Goal: Information Seeking & Learning: Learn about a topic

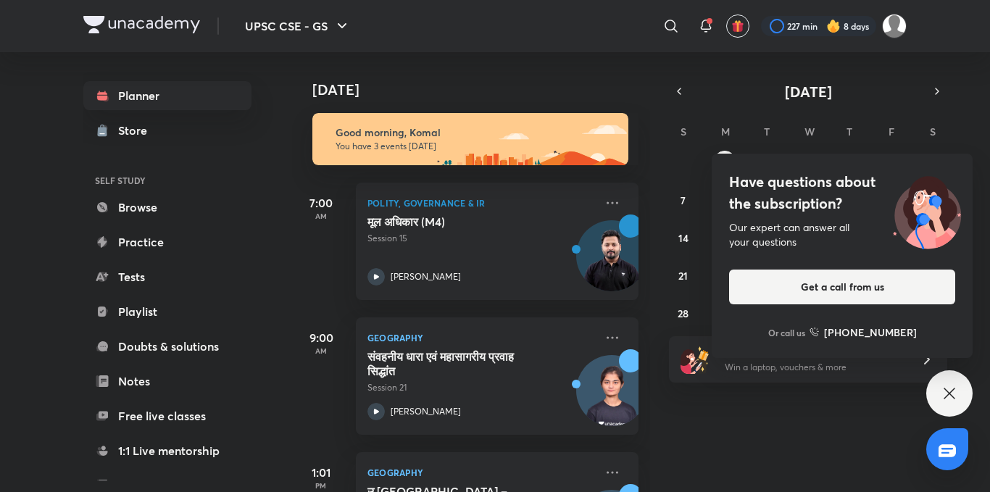
click at [956, 386] on icon at bounding box center [949, 393] width 17 height 17
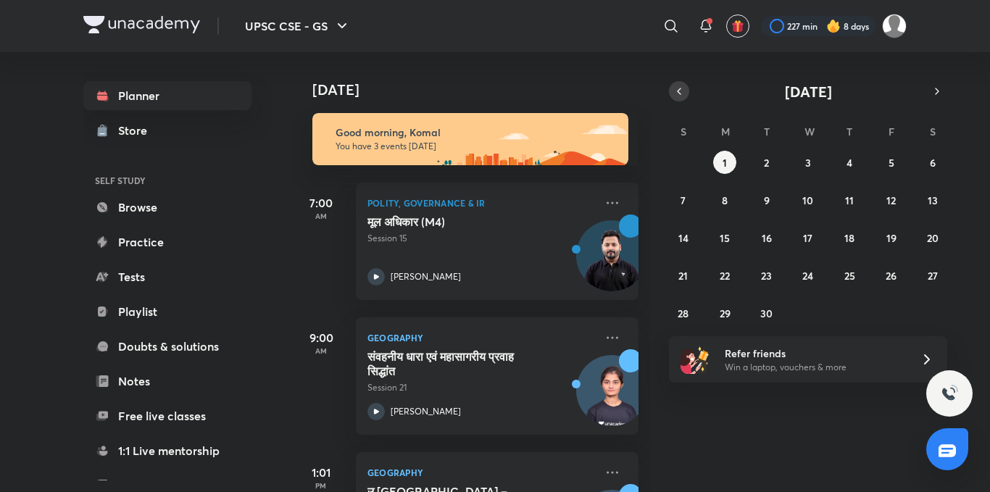
click at [681, 84] on button "button" at bounding box center [679, 91] width 20 height 20
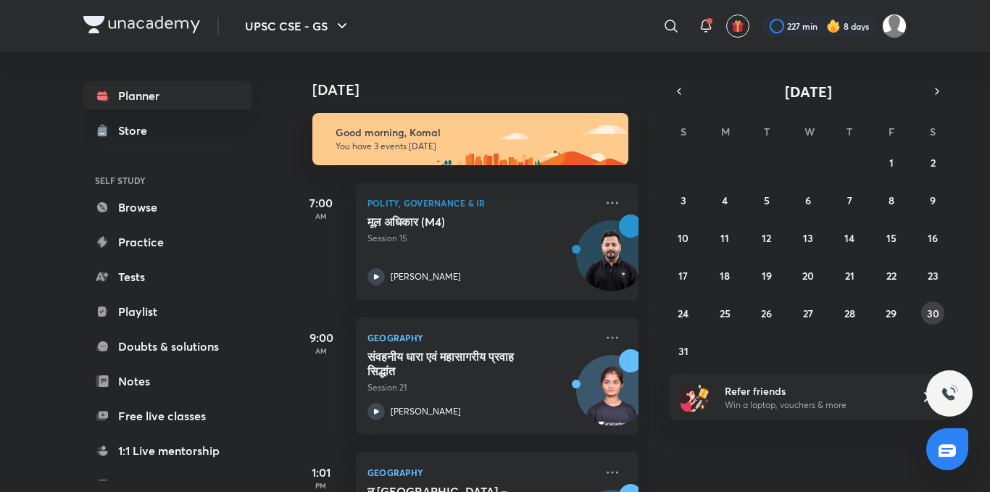
click at [937, 310] on abbr "30" at bounding box center [933, 314] width 12 height 14
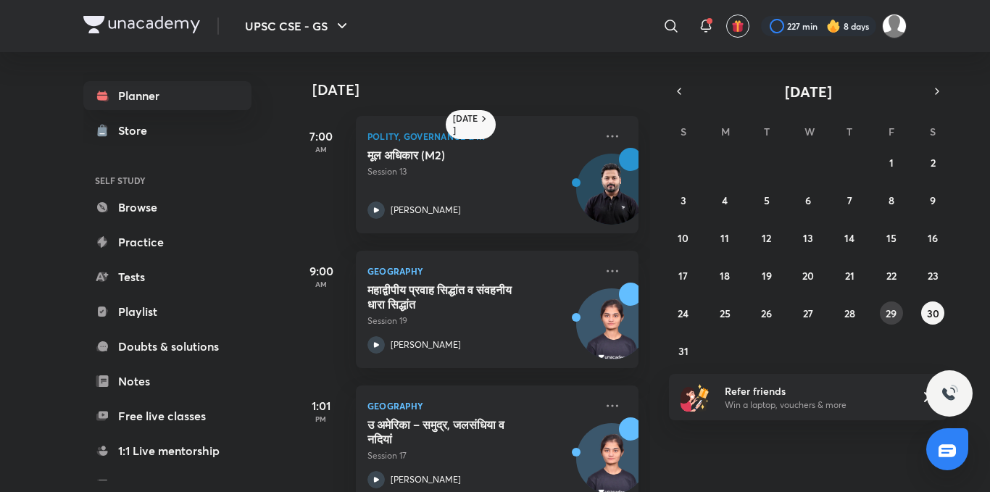
click at [897, 315] on abbr "29" at bounding box center [891, 314] width 11 height 14
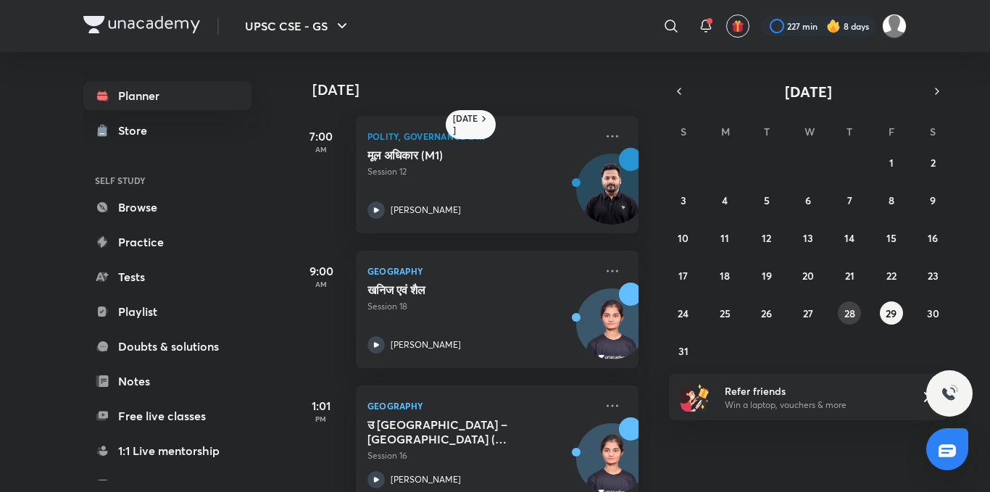
click at [847, 307] on abbr "28" at bounding box center [850, 314] width 11 height 14
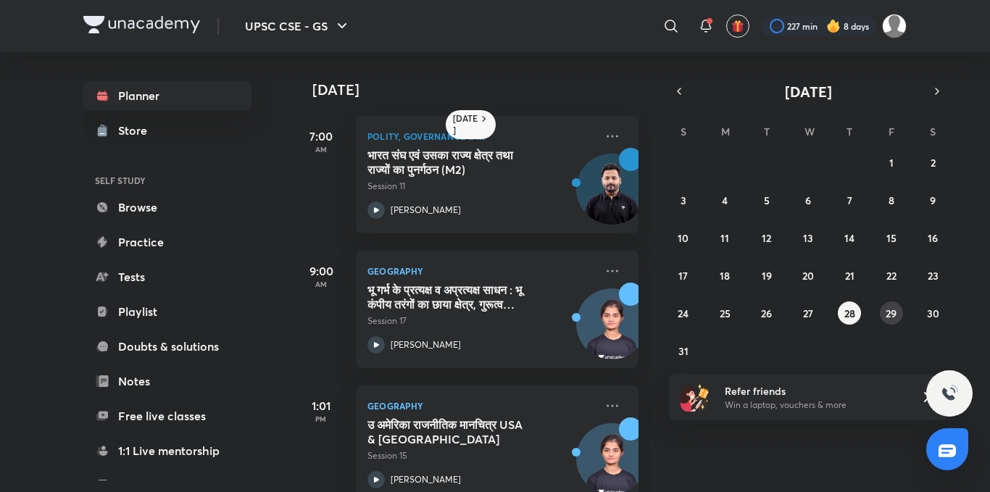
click at [884, 305] on button "29" at bounding box center [891, 313] width 23 height 23
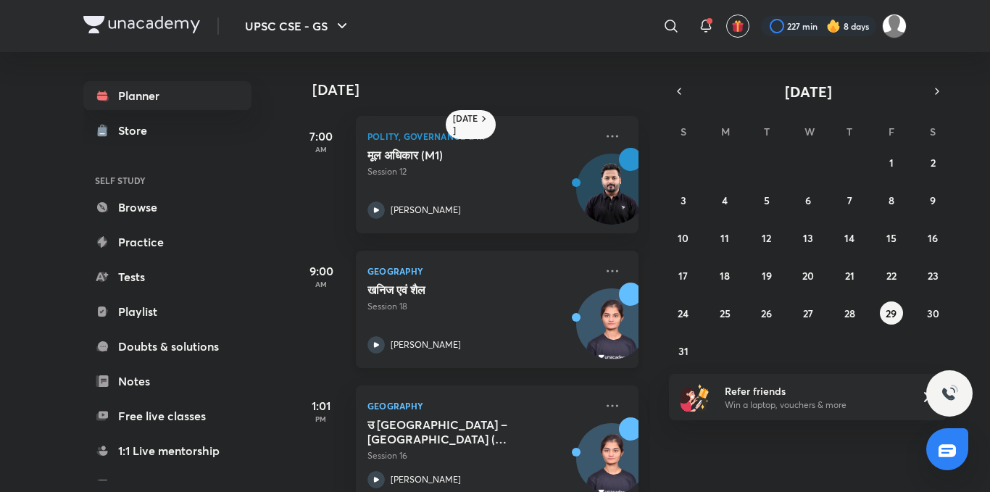
click at [380, 337] on icon at bounding box center [376, 344] width 17 height 17
click at [853, 321] on button "28" at bounding box center [849, 313] width 23 height 23
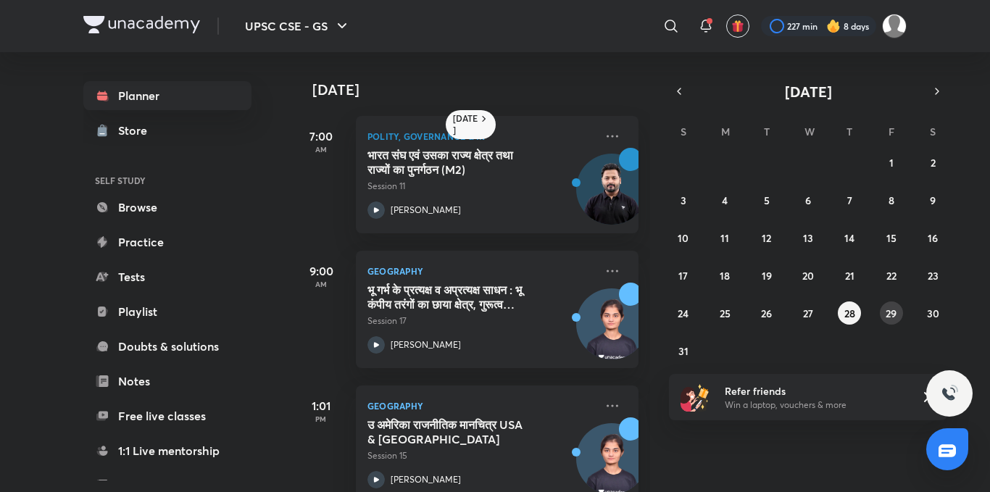
click at [887, 310] on abbr "29" at bounding box center [891, 314] width 11 height 14
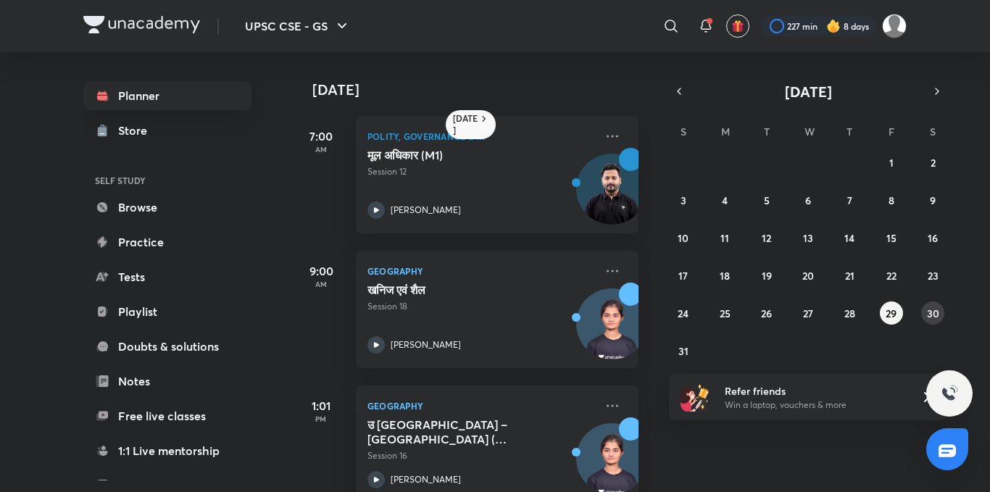
click at [937, 312] on abbr "30" at bounding box center [933, 314] width 12 height 14
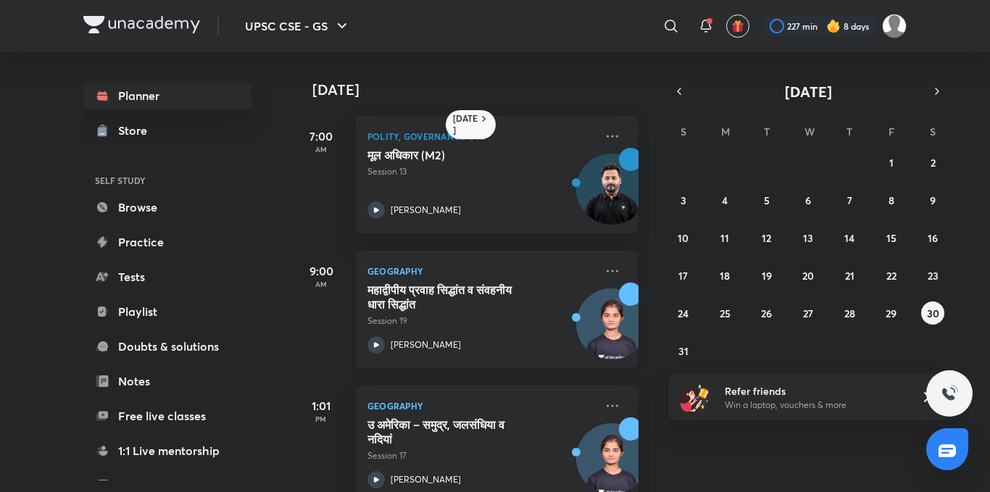
click at [379, 346] on icon at bounding box center [376, 344] width 17 height 17
